Goal: Transaction & Acquisition: Download file/media

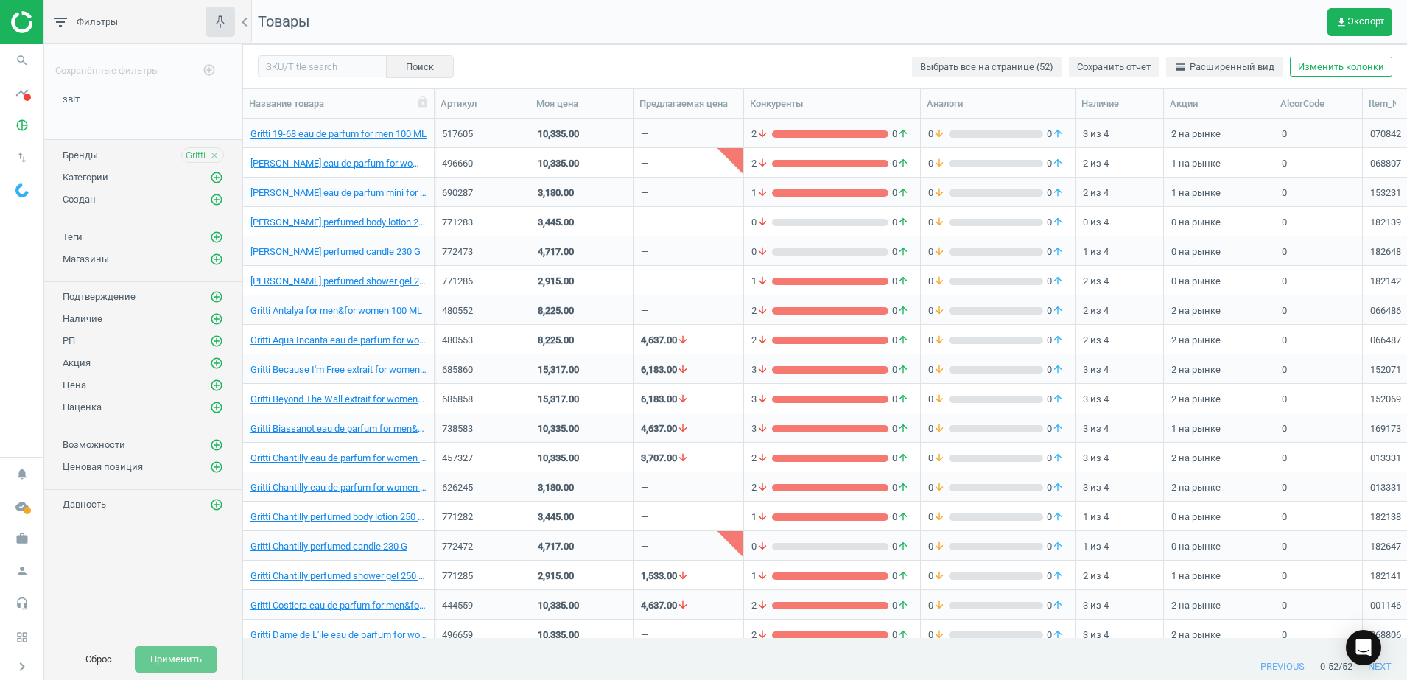
scroll to position [15, 15]
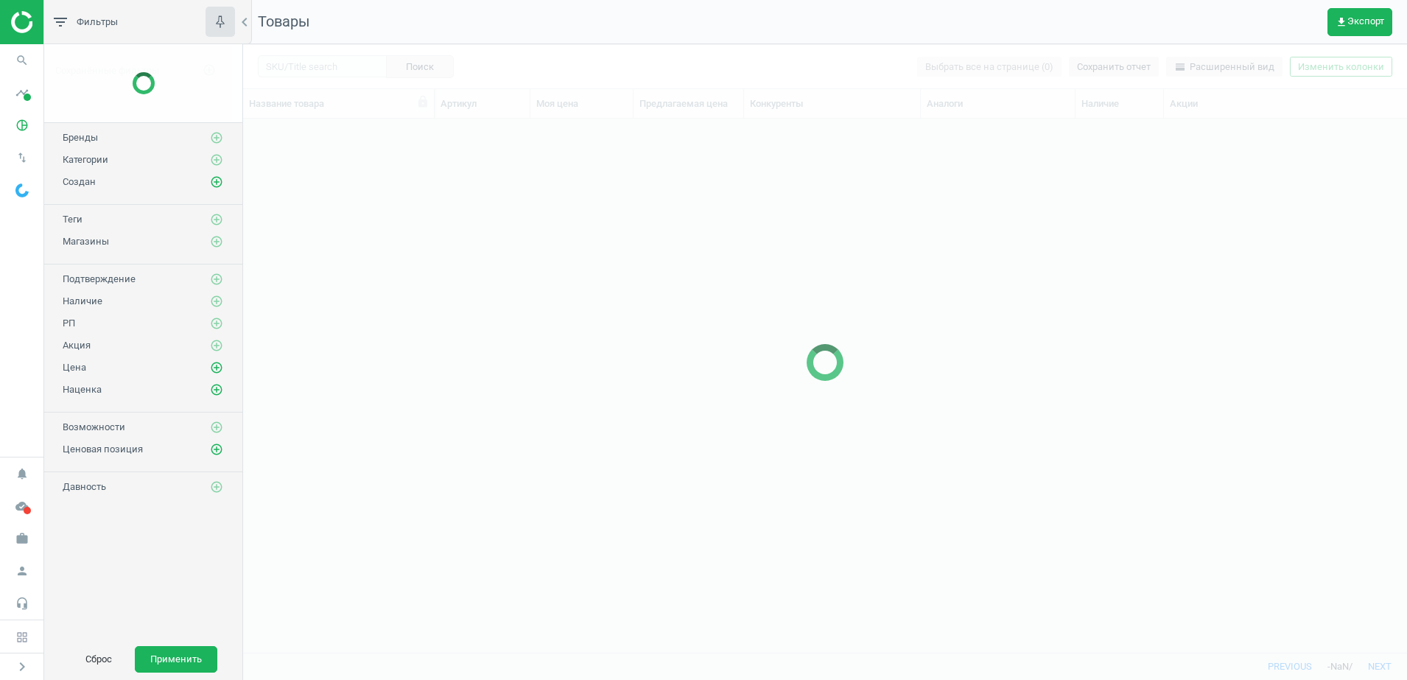
scroll to position [506, 1150]
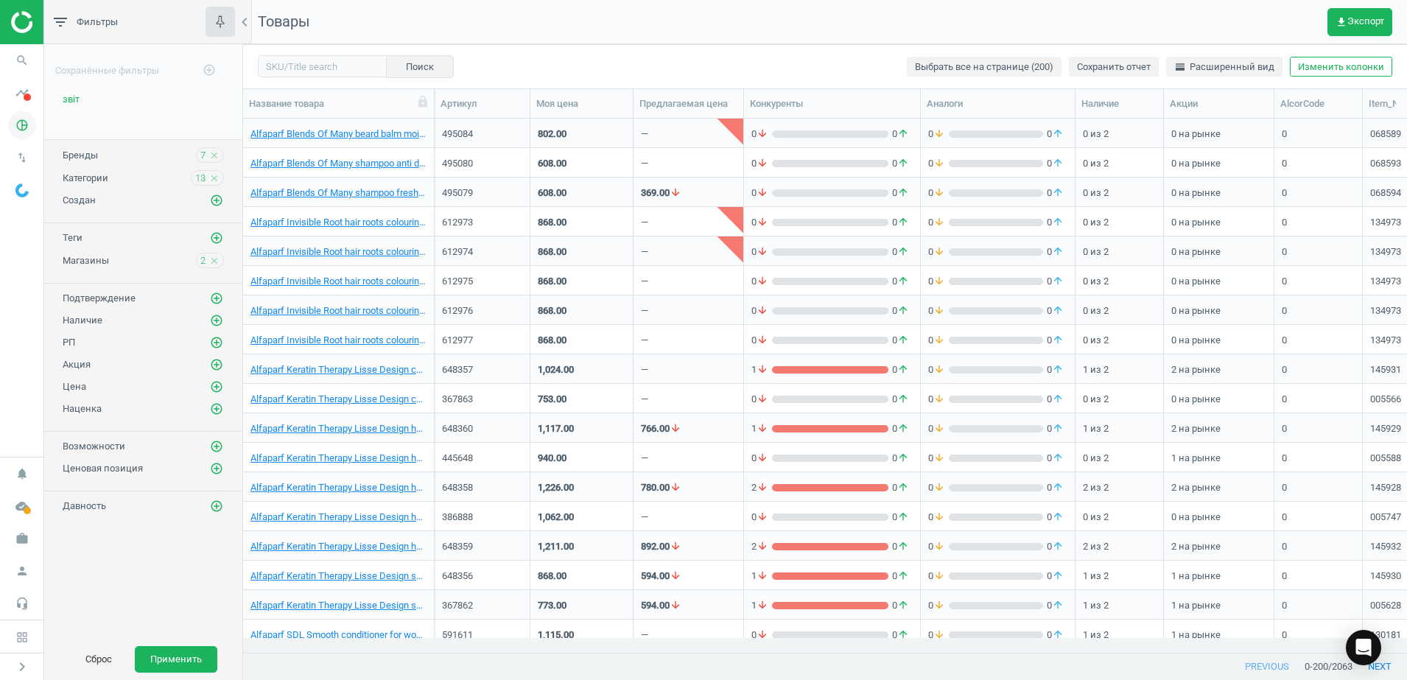
click at [28, 131] on icon "pie_chart_outlined" at bounding box center [22, 125] width 28 height 28
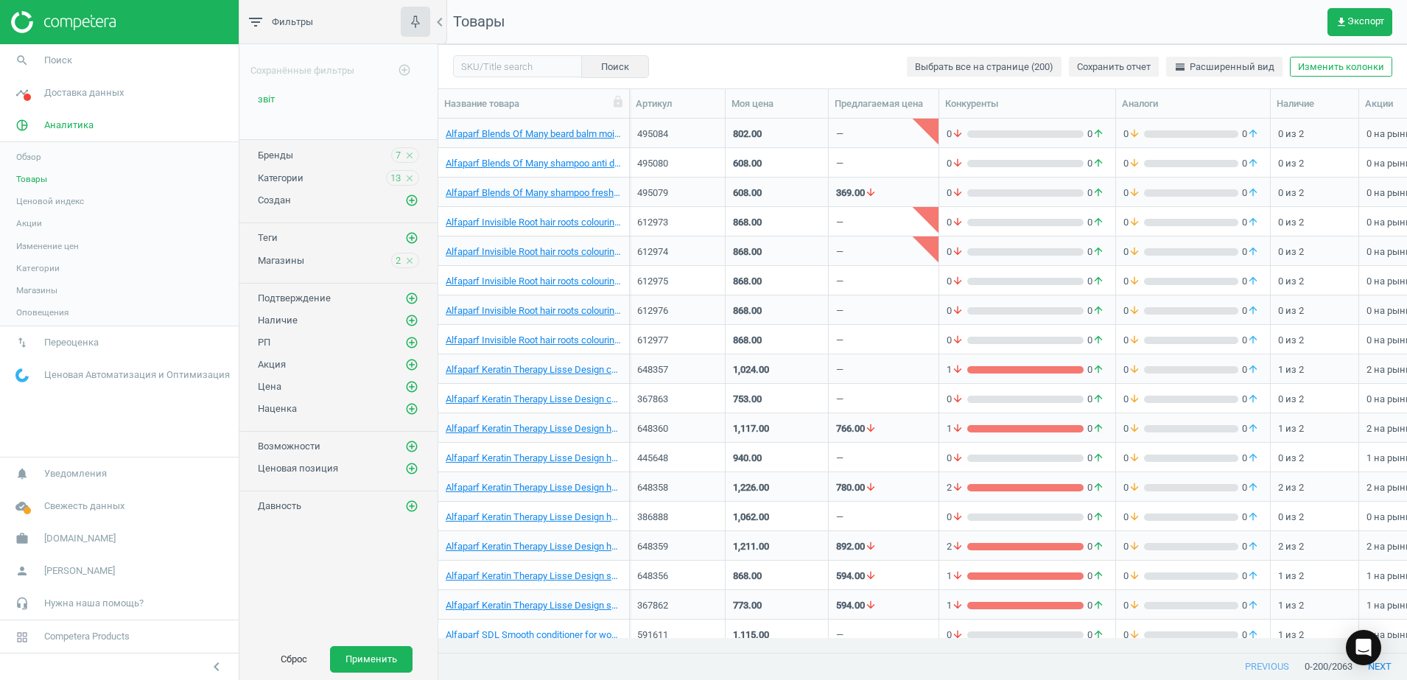
scroll to position [506, 955]
click at [44, 180] on span "Товары" at bounding box center [31, 179] width 31 height 12
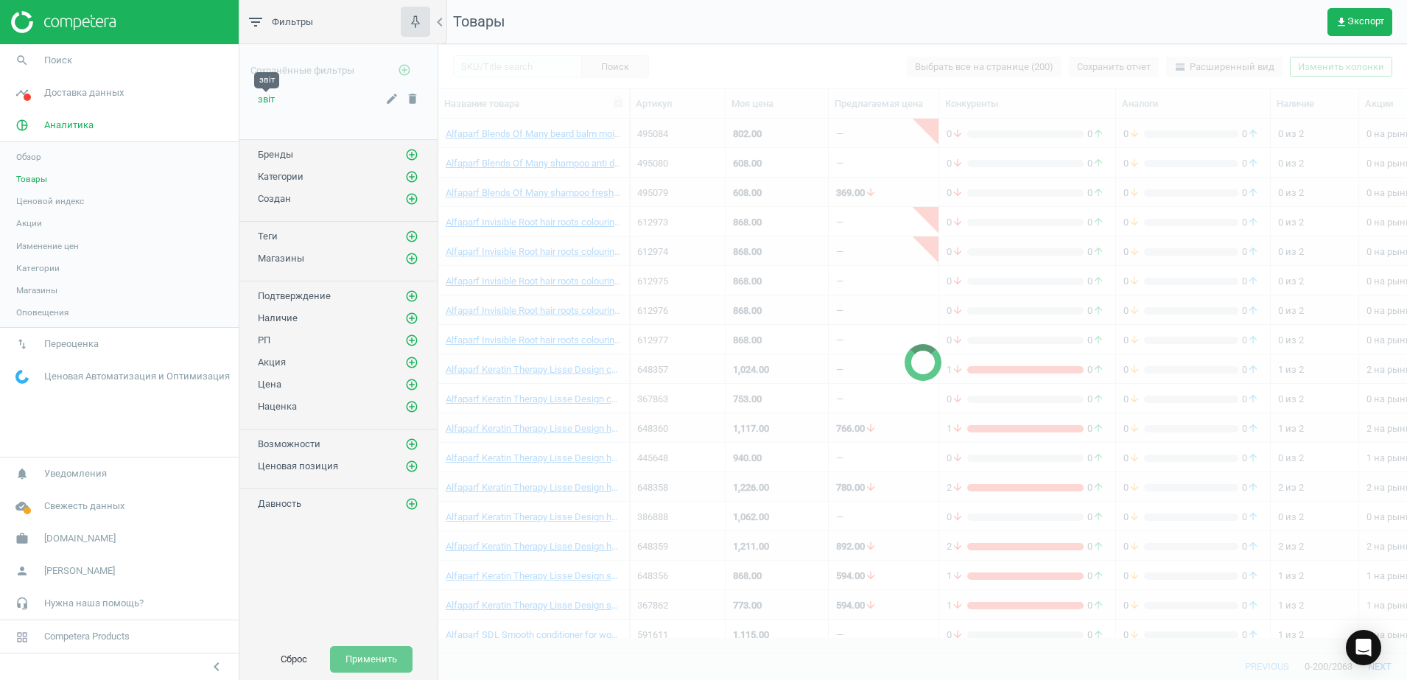
click at [266, 99] on span "звіт" at bounding box center [266, 99] width 17 height 11
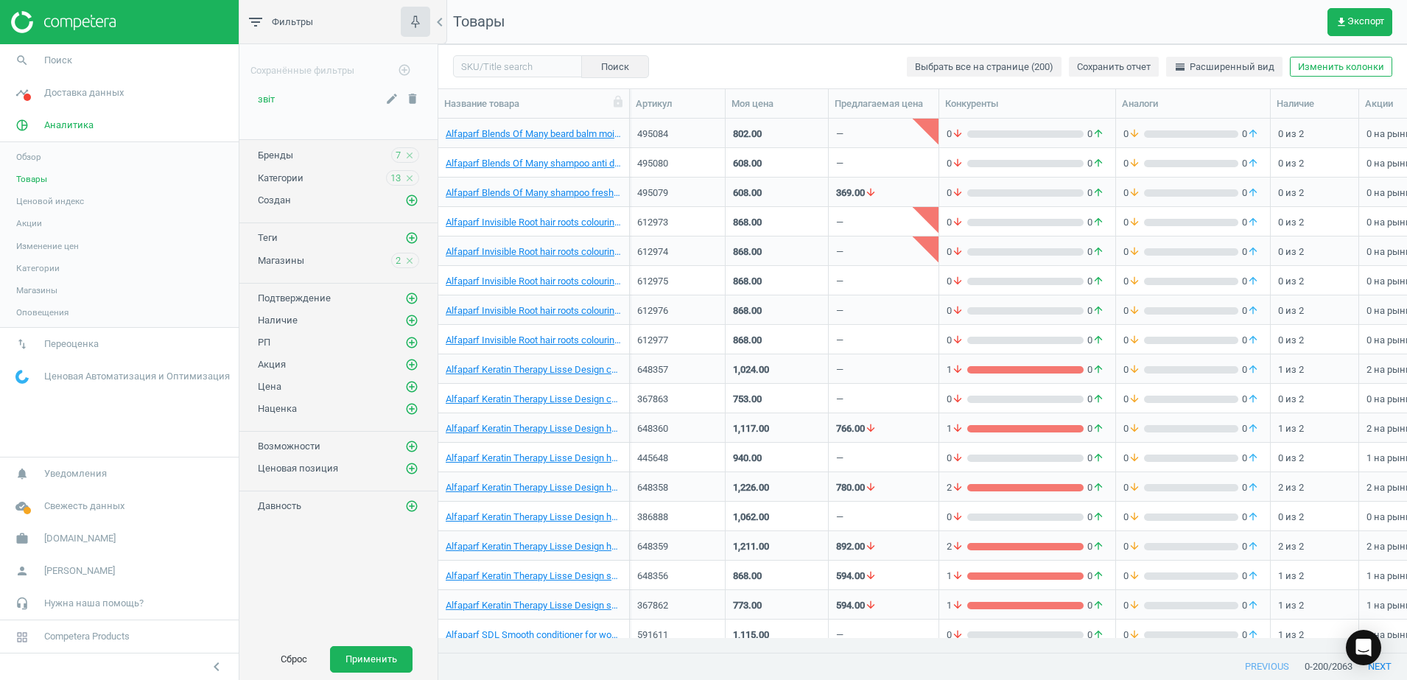
click at [266, 102] on span "звіт" at bounding box center [266, 99] width 17 height 11
click at [1353, 21] on span "get_app Экспорт" at bounding box center [1360, 22] width 49 height 12
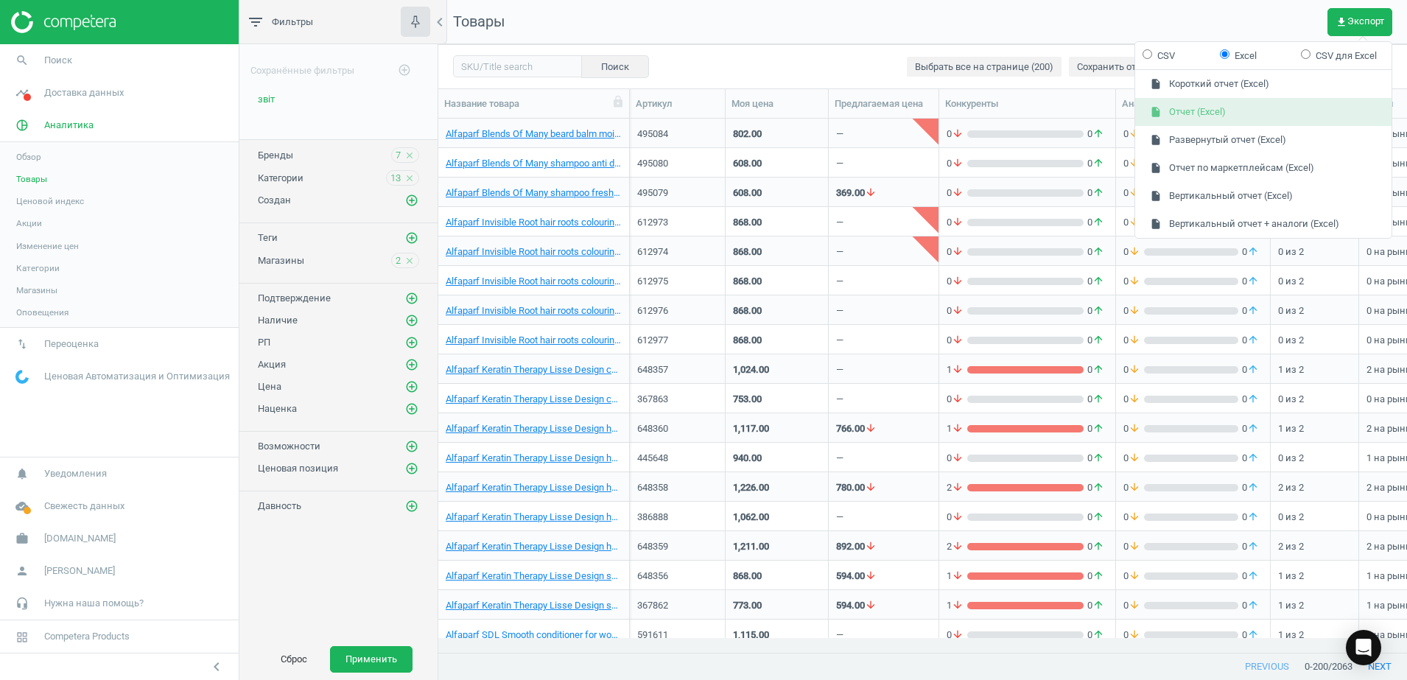
click at [1224, 108] on button "insert_drive_file Отчет (Excel)" at bounding box center [1264, 112] width 256 height 28
